Goal: Navigation & Orientation: Find specific page/section

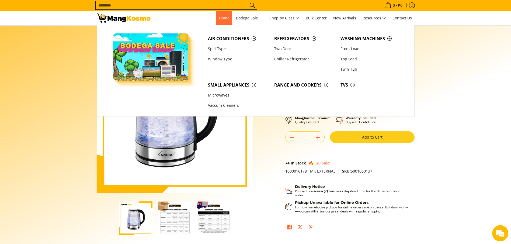
click at [221, 23] on link "Home" at bounding box center [224, 18] width 16 height 15
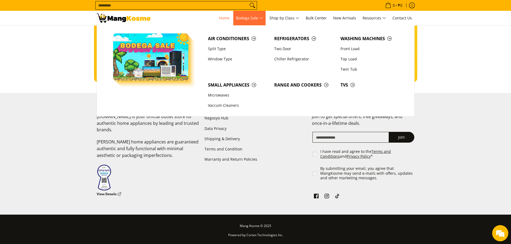
scroll to position [0, 214]
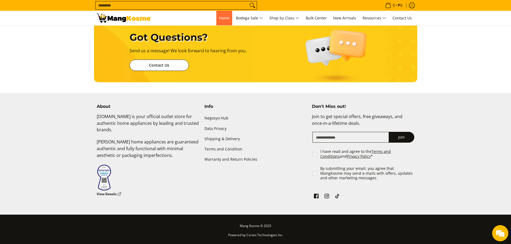
click at [223, 15] on span "Home" at bounding box center [224, 17] width 10 height 5
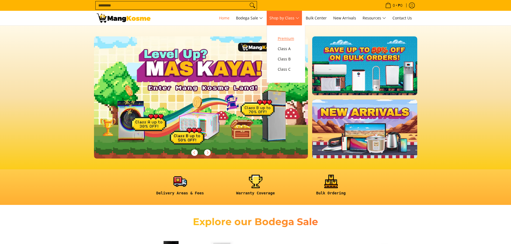
click at [289, 38] on span "Premium" at bounding box center [285, 38] width 16 height 7
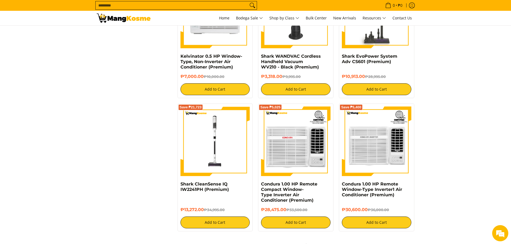
scroll to position [928, 0]
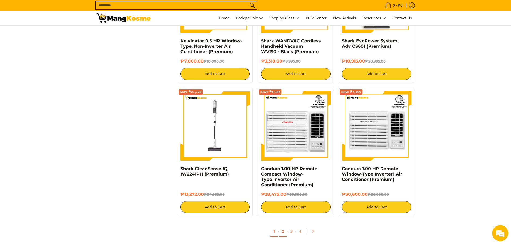
click at [282, 231] on link "2" at bounding box center [283, 231] width 8 height 11
